Goal: Information Seeking & Learning: Learn about a topic

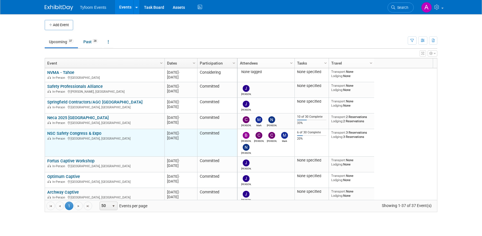
click at [75, 134] on link "NSC Safety Congress & Expo" at bounding box center [74, 133] width 54 height 5
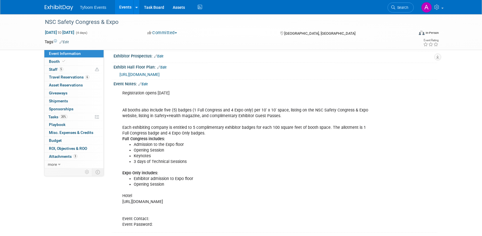
scroll to position [142, 0]
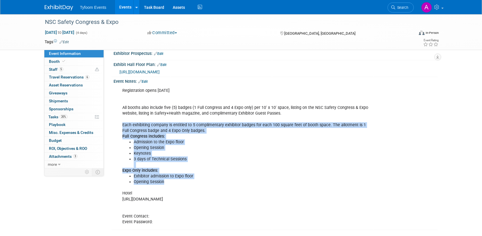
drag, startPoint x: 166, startPoint y: 181, endPoint x: 123, endPoint y: 124, distance: 72.1
click at [123, 124] on div "Registration opens [DATE] All booths also include five (5) badges (1 Full Congr…" at bounding box center [246, 156] width 256 height 143
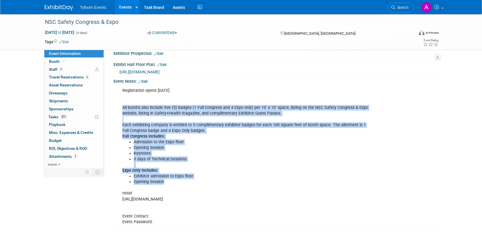
drag, startPoint x: 119, startPoint y: 106, endPoint x: 289, endPoint y: 183, distance: 187.1
click at [289, 183] on div "Registration opens [DATE] All booths also include five (5) badges (1 Full Congr…" at bounding box center [246, 156] width 256 height 143
copy div "All booths also include five (5) badges (1 Full Congress and 4 Expo only) per 1…"
click at [337, 157] on li "3 days of Technical Sessions" at bounding box center [253, 161] width 238 height 11
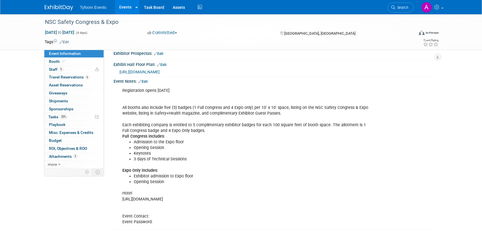
click at [194, 202] on div "Registration opens [DATE] All booths also include five (5) badges (1 Full Congr…" at bounding box center [246, 156] width 256 height 143
click at [276, 197] on div "Registration opens [DATE] All booths also include five (5) badges (1 Full Congr…" at bounding box center [246, 156] width 256 height 143
